Goal: Task Accomplishment & Management: Complete application form

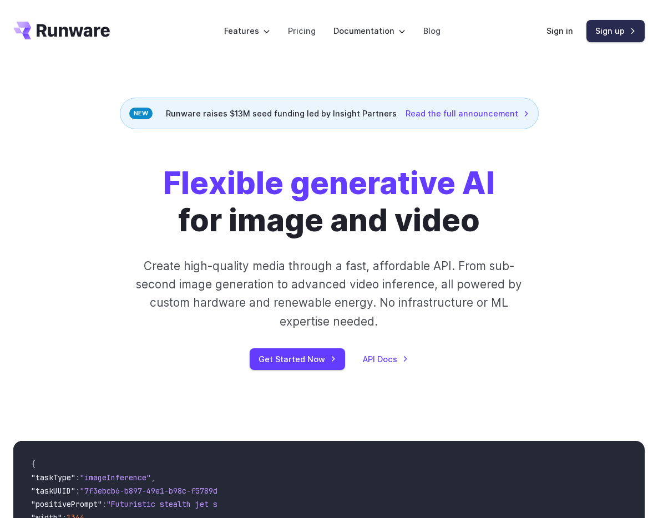
click at [607, 34] on link "Sign up" at bounding box center [615, 31] width 58 height 22
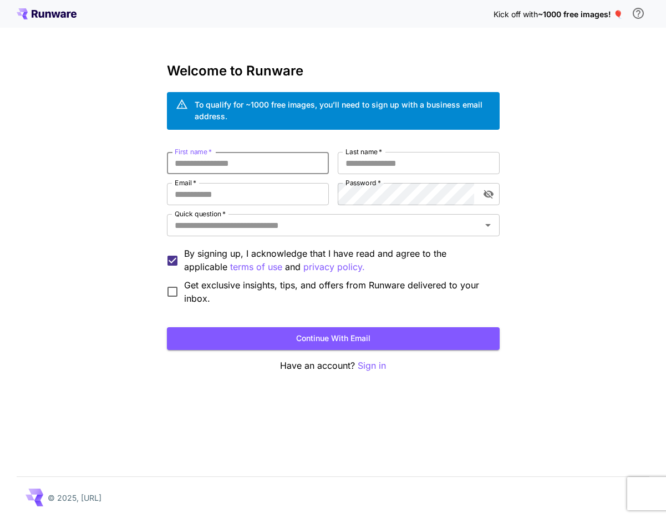
click at [263, 162] on input "First name   *" at bounding box center [248, 163] width 162 height 22
type input "*****"
type input "********"
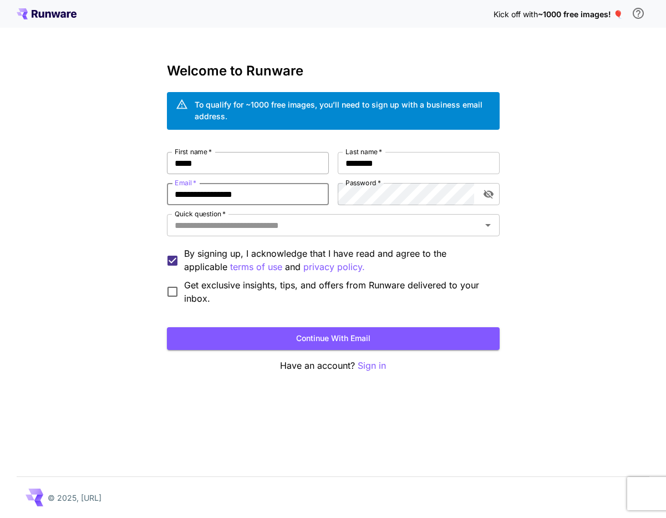
type input "**********"
click at [230, 232] on input "Quick question   *" at bounding box center [324, 225] width 308 height 16
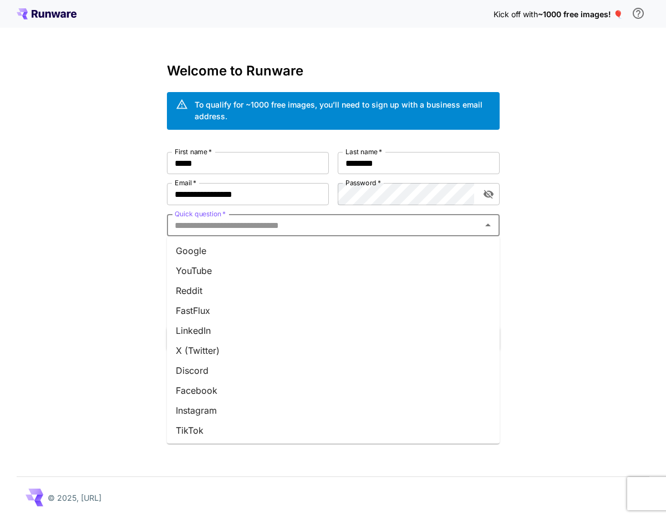
click at [218, 247] on li "Google" at bounding box center [333, 251] width 333 height 20
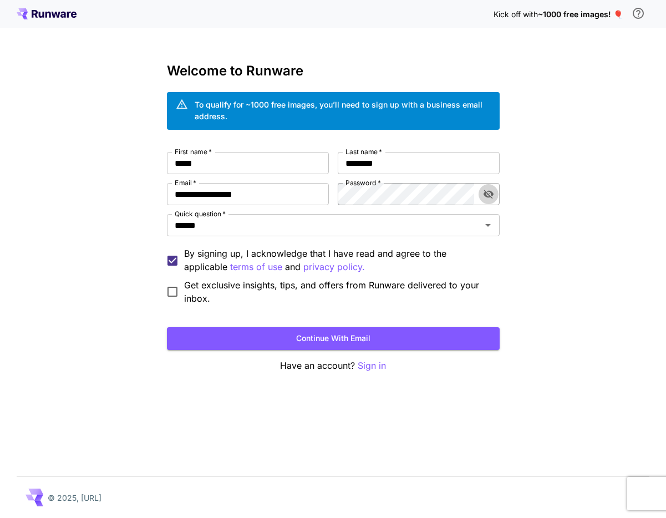
click at [485, 190] on icon "toggle password visibility" at bounding box center [488, 194] width 11 height 11
click at [408, 336] on button "Continue with email" at bounding box center [333, 338] width 333 height 23
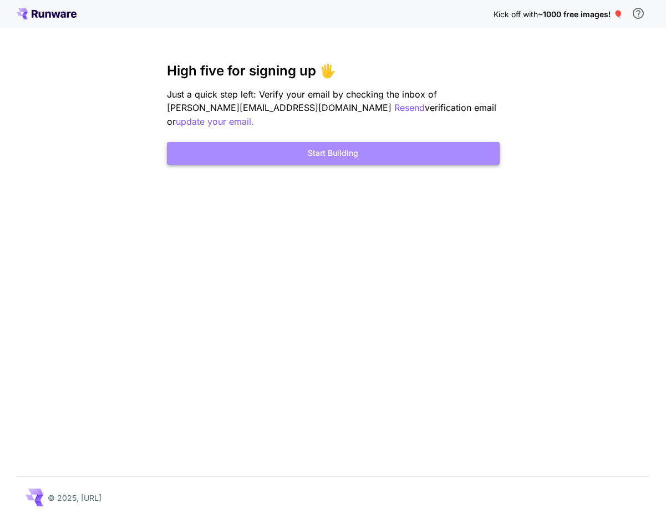
click at [348, 142] on button "Start Building" at bounding box center [333, 153] width 333 height 23
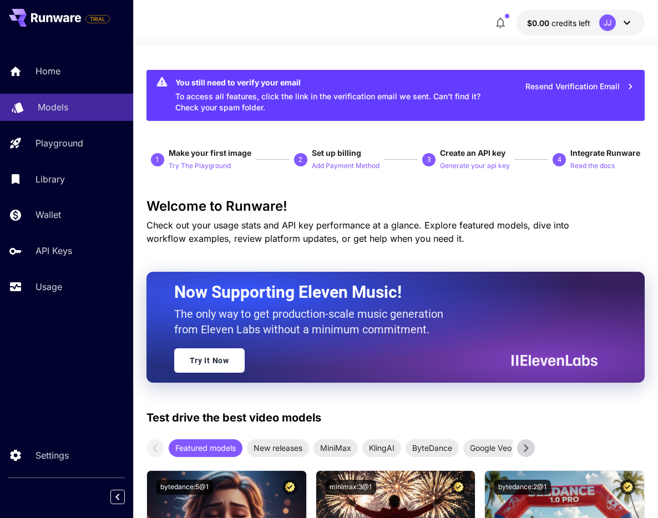
click at [62, 113] on p "Models" at bounding box center [53, 106] width 31 height 13
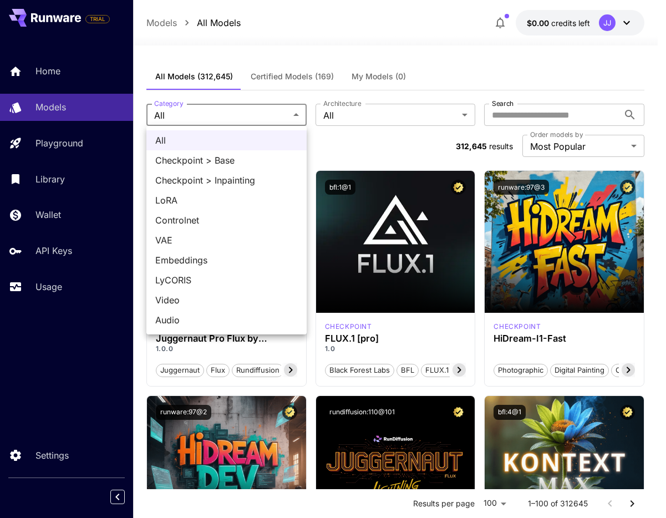
click at [295, 115] on div at bounding box center [333, 259] width 666 height 518
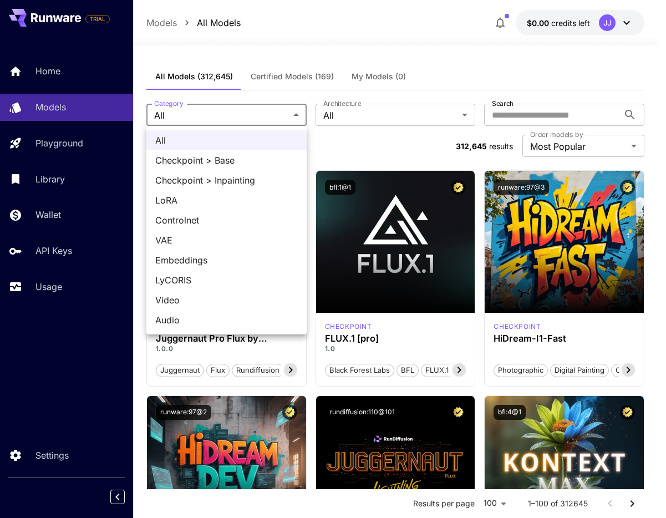
click at [359, 133] on div at bounding box center [333, 259] width 666 height 518
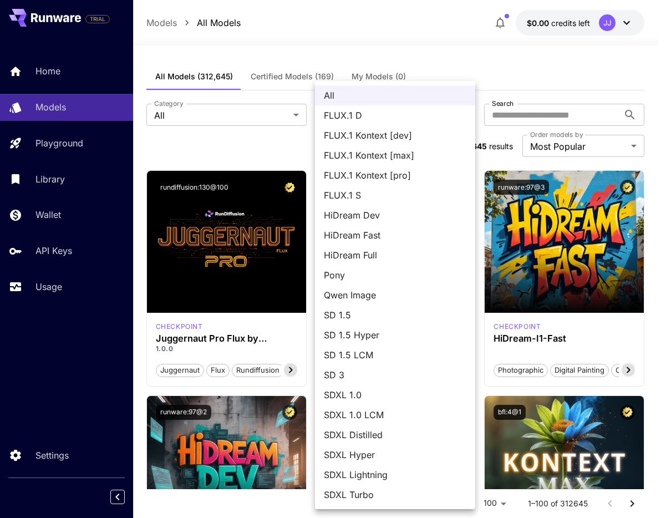
click at [455, 25] on div at bounding box center [333, 259] width 666 height 518
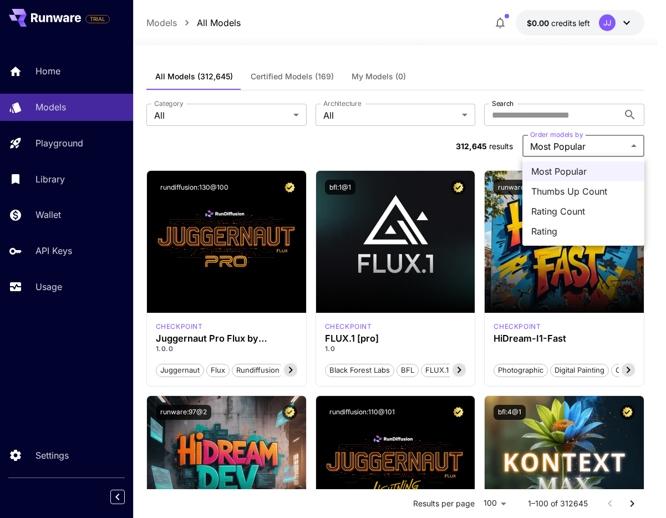
click at [374, 150] on div at bounding box center [333, 259] width 666 height 518
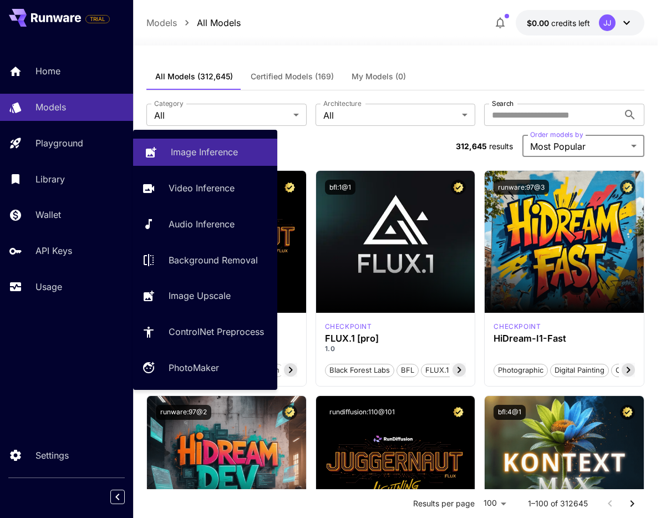
click at [236, 149] on p "Image Inference" at bounding box center [204, 151] width 67 height 13
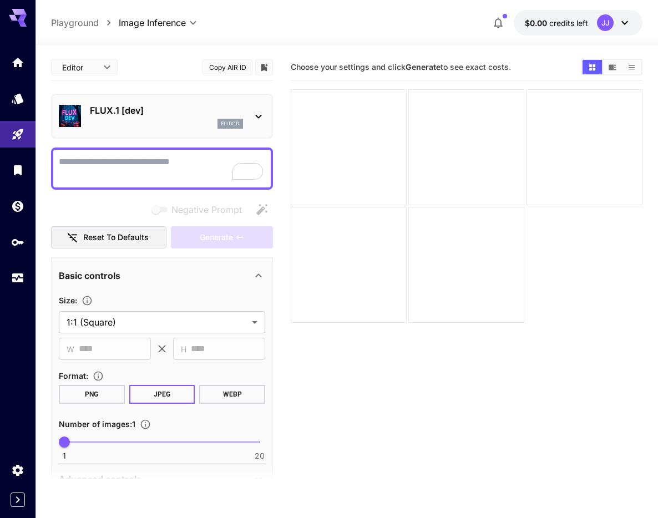
click at [260, 110] on icon at bounding box center [258, 116] width 13 height 13
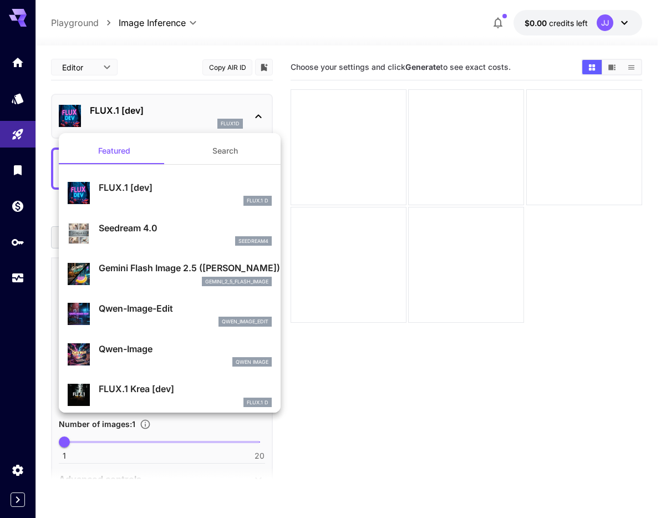
click at [206, 32] on div at bounding box center [333, 259] width 666 height 518
